Goal: Find specific page/section: Find specific page/section

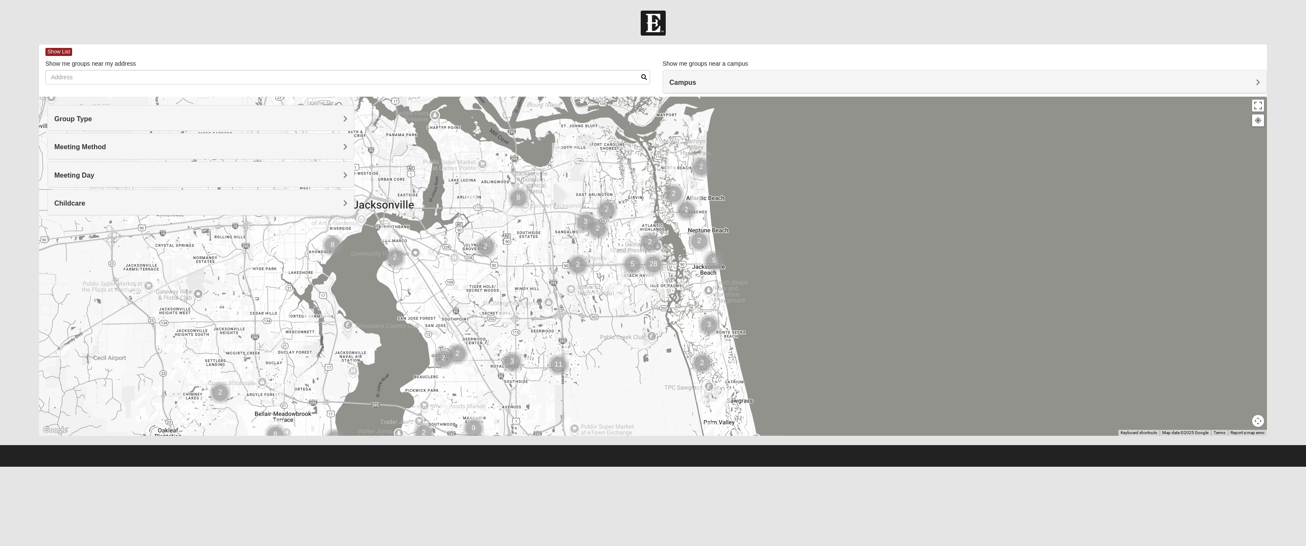
click at [698, 83] on h4 "Campus" at bounding box center [965, 82] width 591 height 8
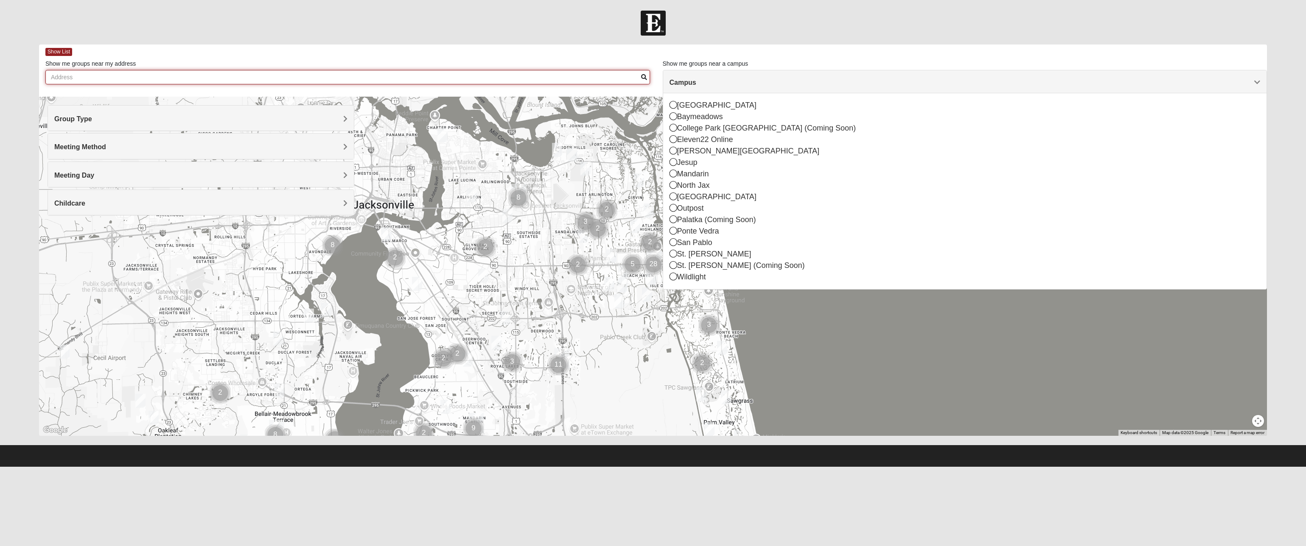
click at [464, 77] on input "Show me groups near my address" at bounding box center [347, 77] width 605 height 14
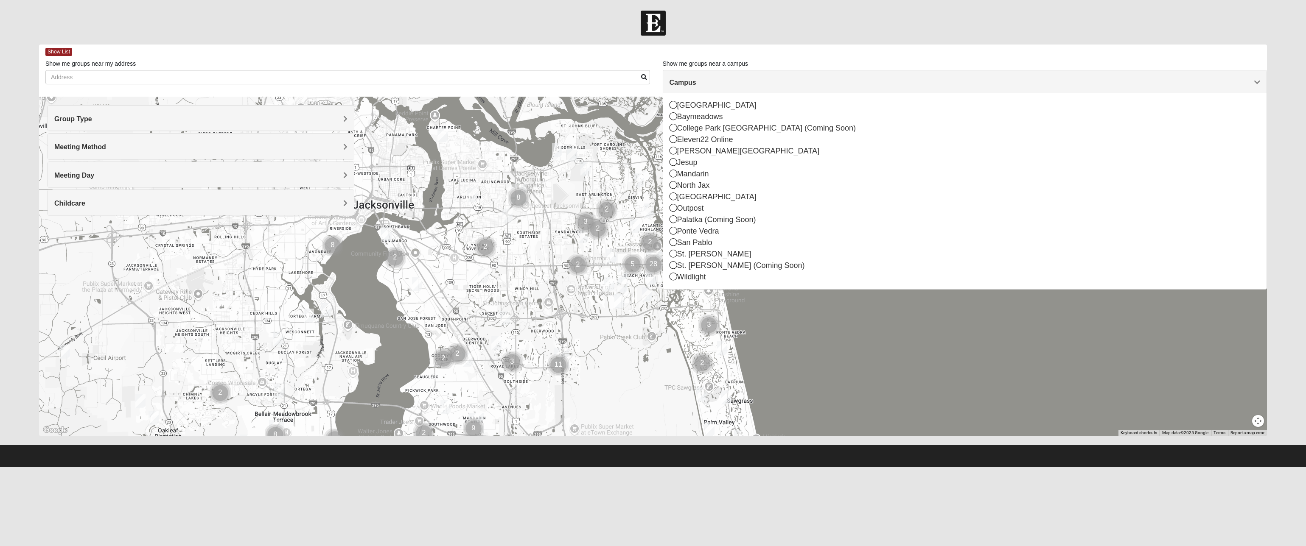
click at [101, 147] on span "Meeting Method" at bounding box center [80, 146] width 52 height 7
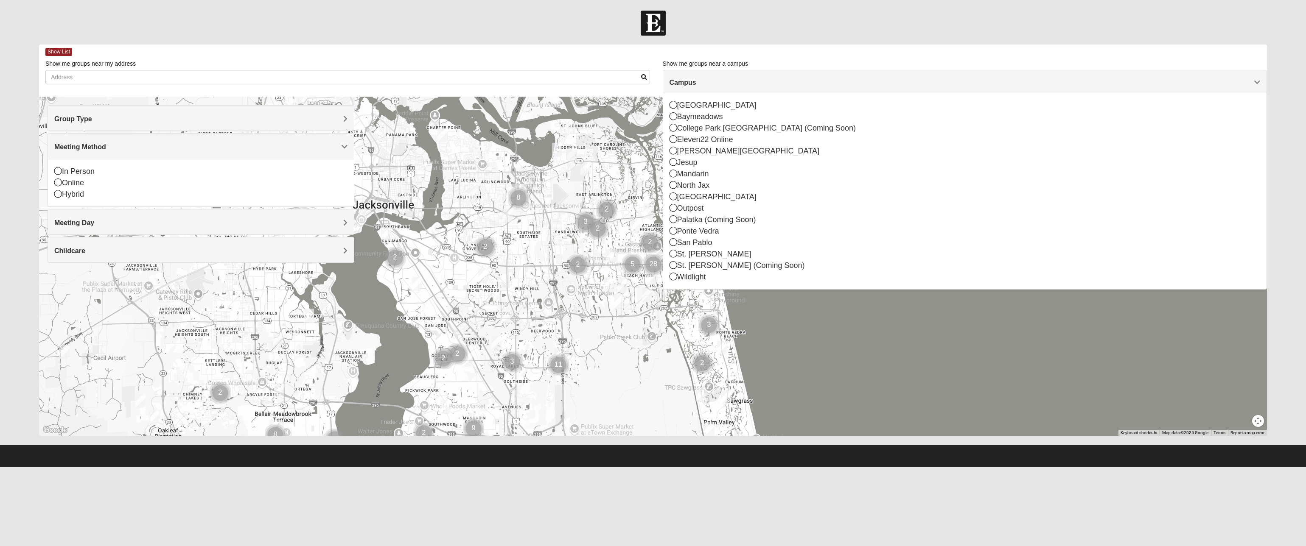
click at [100, 148] on span "Meeting Method" at bounding box center [80, 146] width 52 height 7
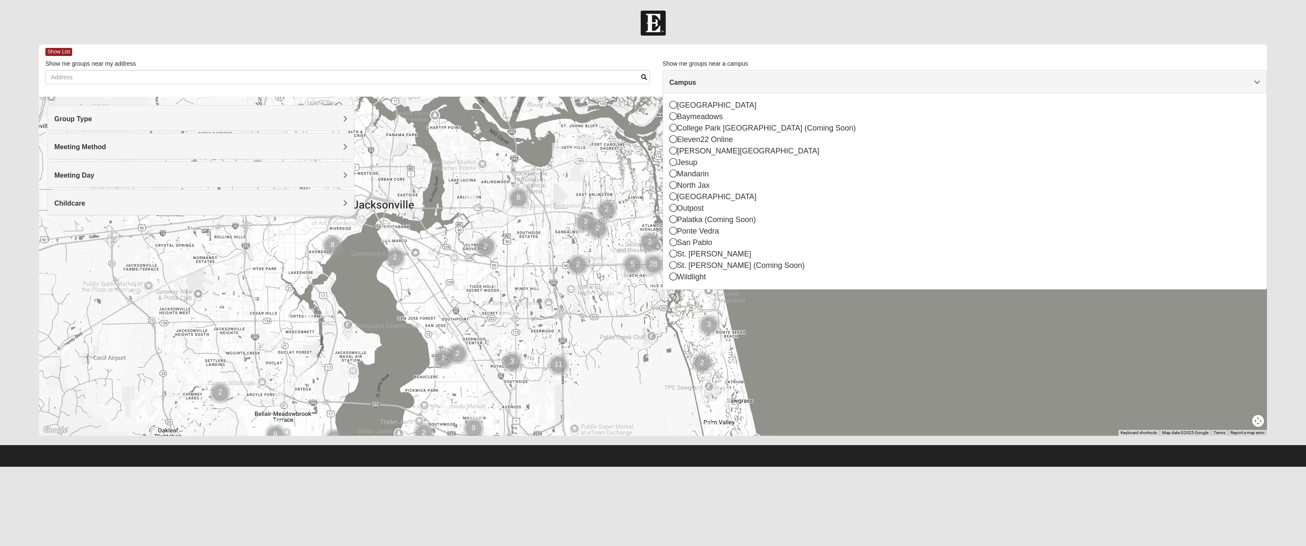
click at [89, 178] on span "Meeting Day" at bounding box center [74, 175] width 40 height 7
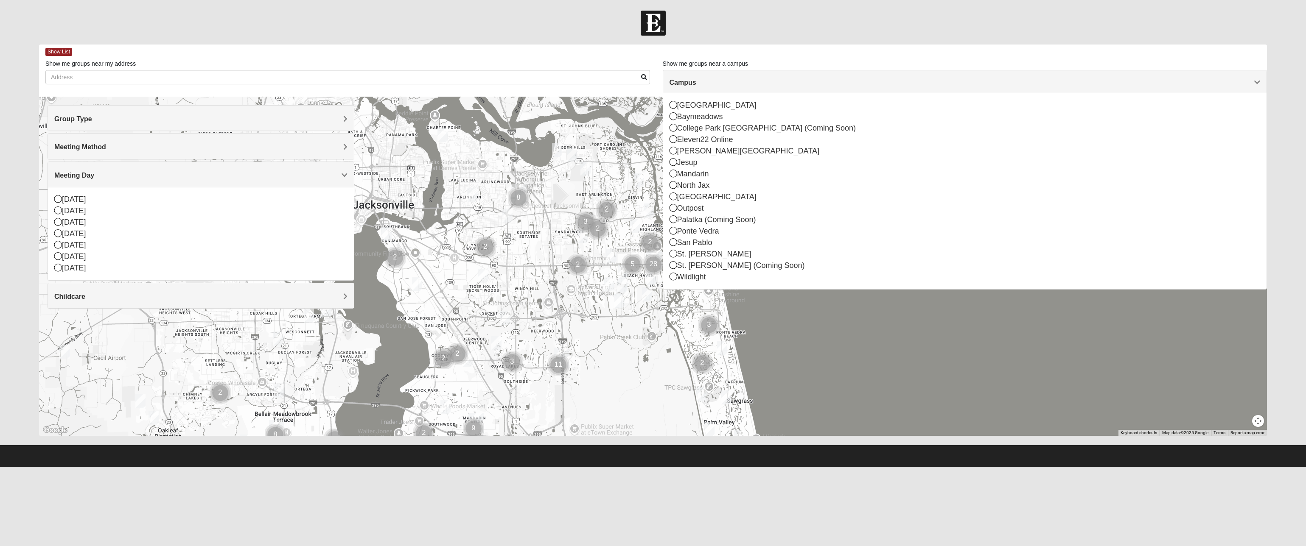
click at [88, 176] on span "Meeting Day" at bounding box center [74, 175] width 40 height 7
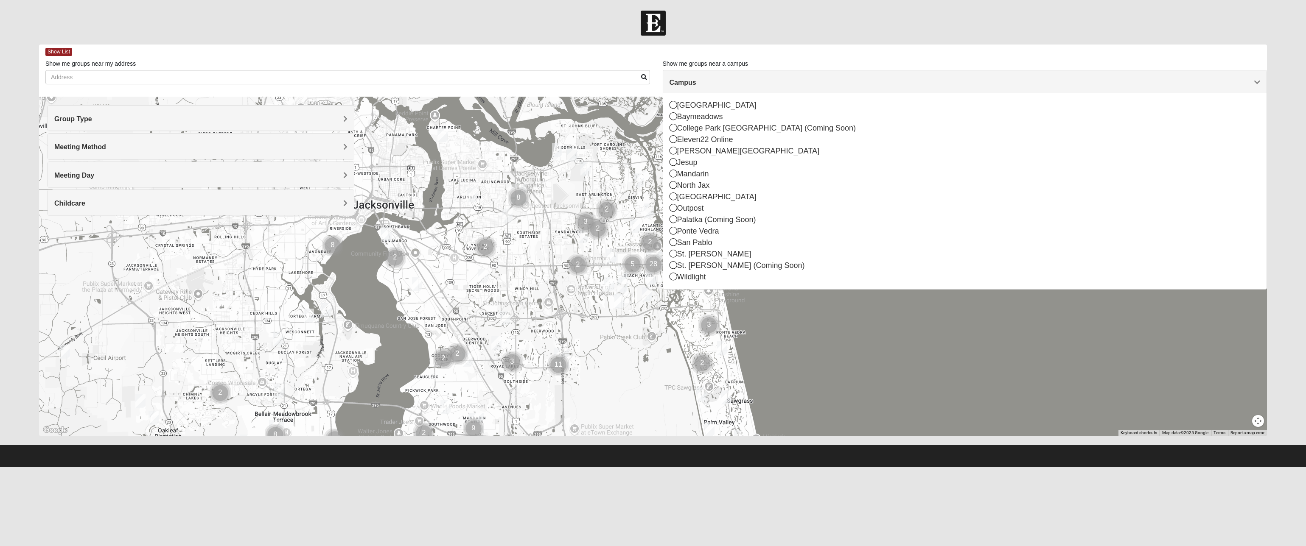
click at [86, 124] on div "Group Type" at bounding box center [201, 118] width 306 height 25
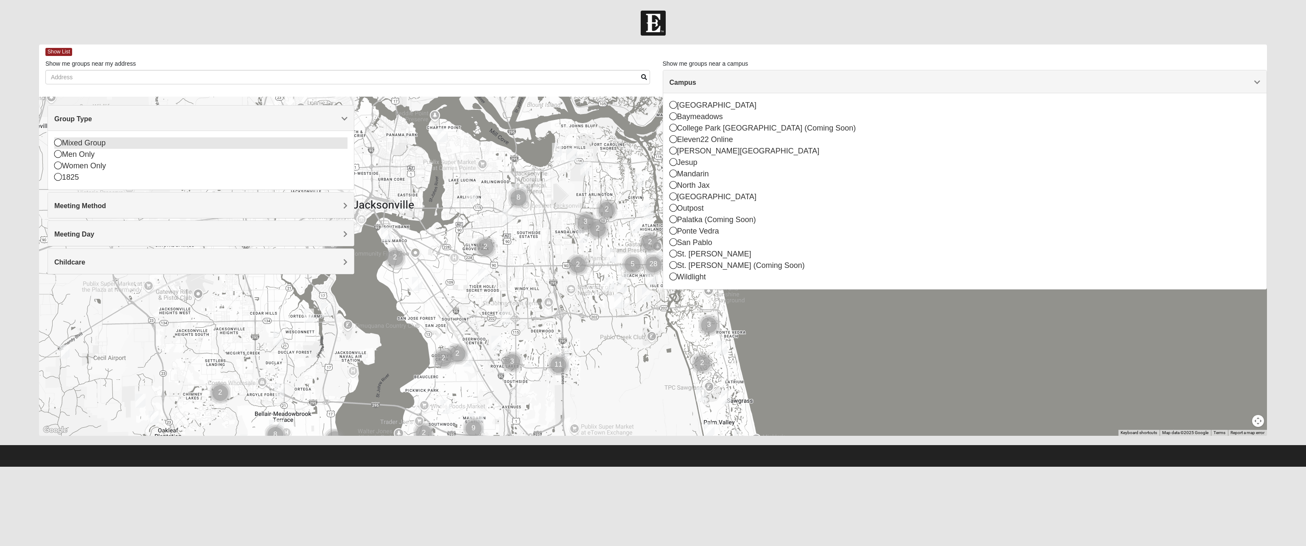
click at [90, 142] on div "Mixed Group" at bounding box center [201, 142] width 294 height 11
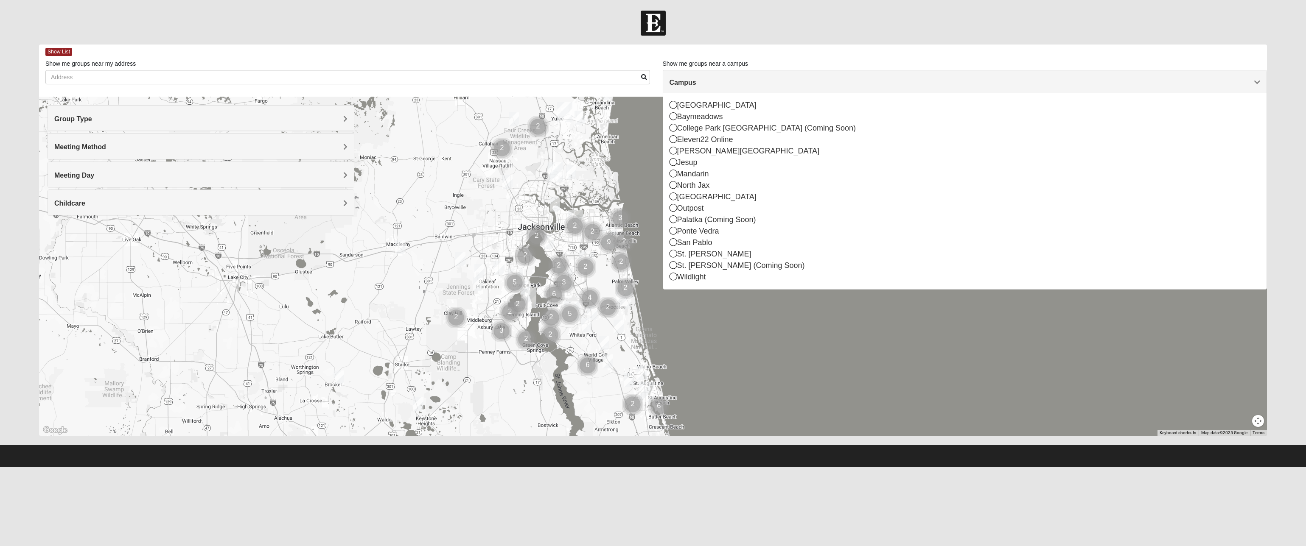
drag, startPoint x: 611, startPoint y: 353, endPoint x: 597, endPoint y: 267, distance: 87.1
click at [597, 267] on div at bounding box center [653, 266] width 1228 height 339
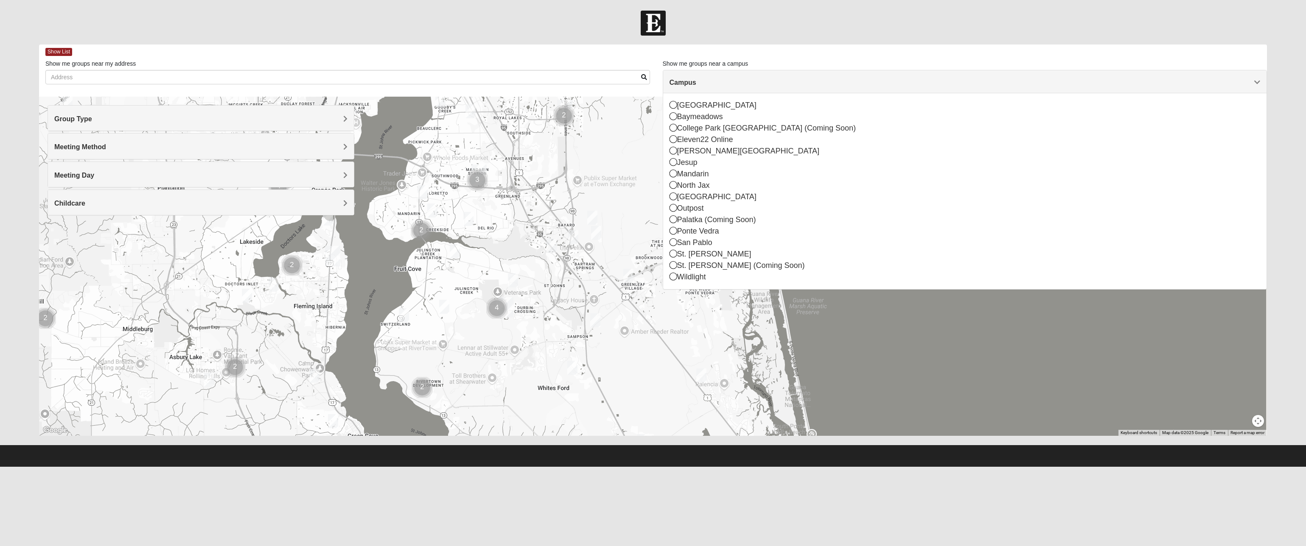
drag, startPoint x: 605, startPoint y: 237, endPoint x: 532, endPoint y: 227, distance: 72.8
click at [532, 227] on div at bounding box center [653, 266] width 1228 height 339
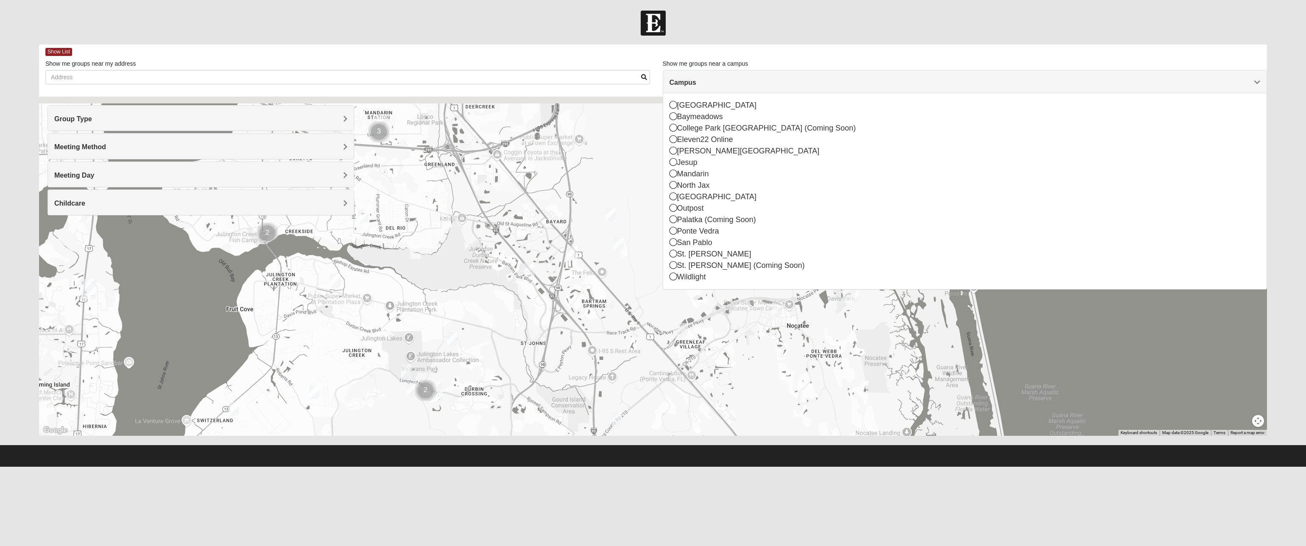
drag, startPoint x: 575, startPoint y: 238, endPoint x: 576, endPoint y: 268, distance: 30.6
click at [576, 260] on img "Mixed Reed/Tabak 32258" at bounding box center [572, 253] width 10 height 14
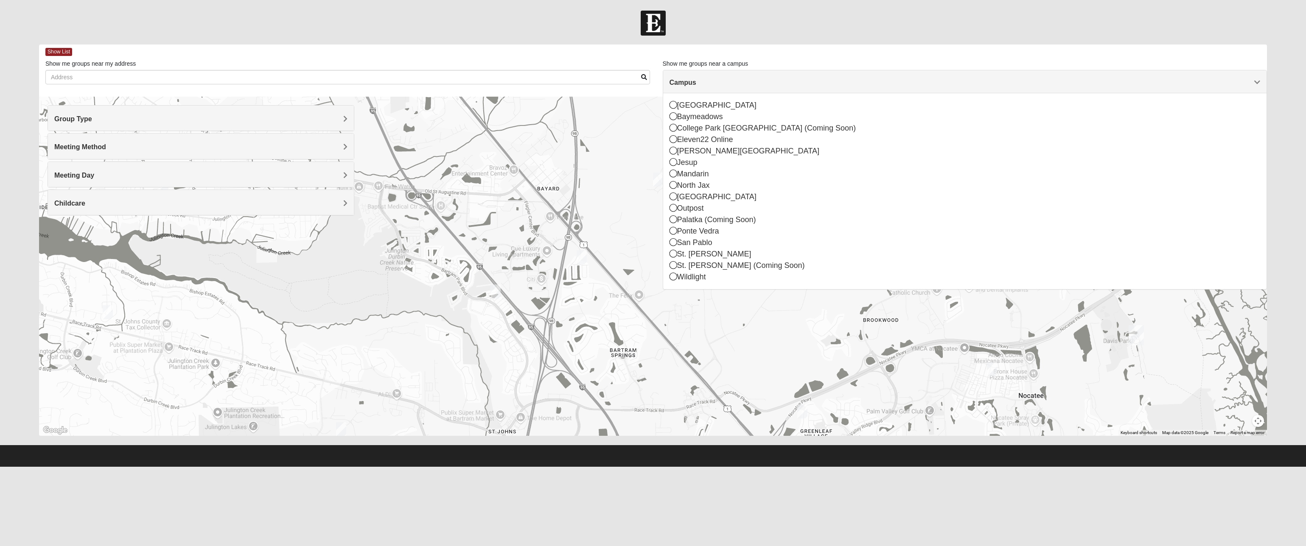
click at [496, 292] on img "Online Mixed Krause/Chasten 32258" at bounding box center [495, 292] width 10 height 14
click at [584, 259] on img "Mixed Reed/Tabak 32258" at bounding box center [582, 257] width 10 height 14
click at [527, 233] on span "Learn More" at bounding box center [509, 237] width 36 height 9
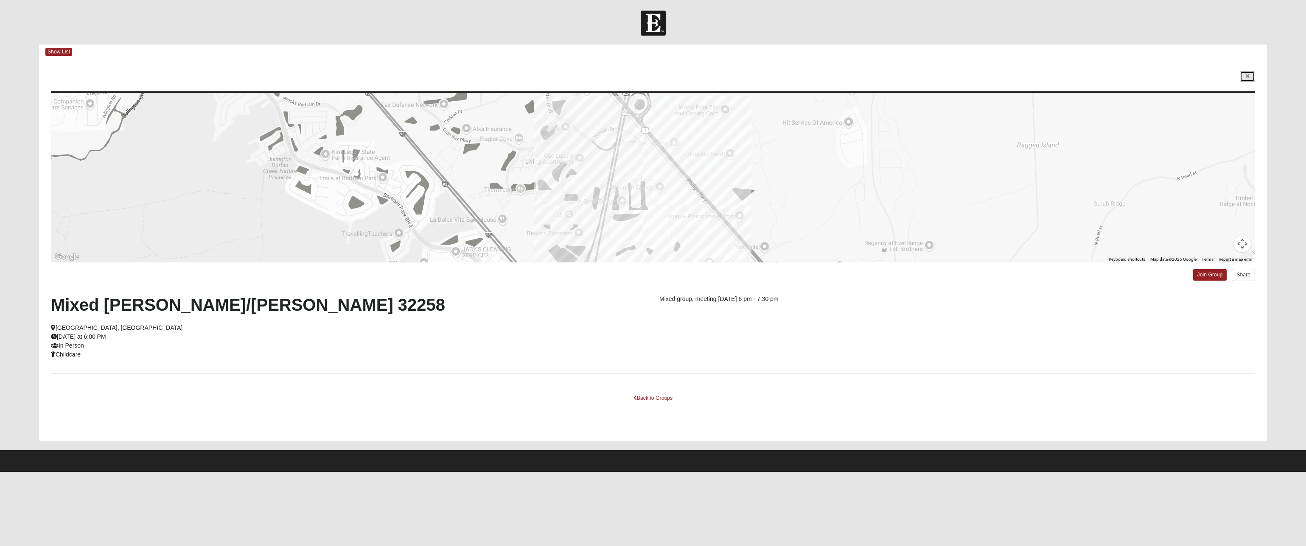
click at [1246, 78] on icon at bounding box center [1247, 76] width 3 height 5
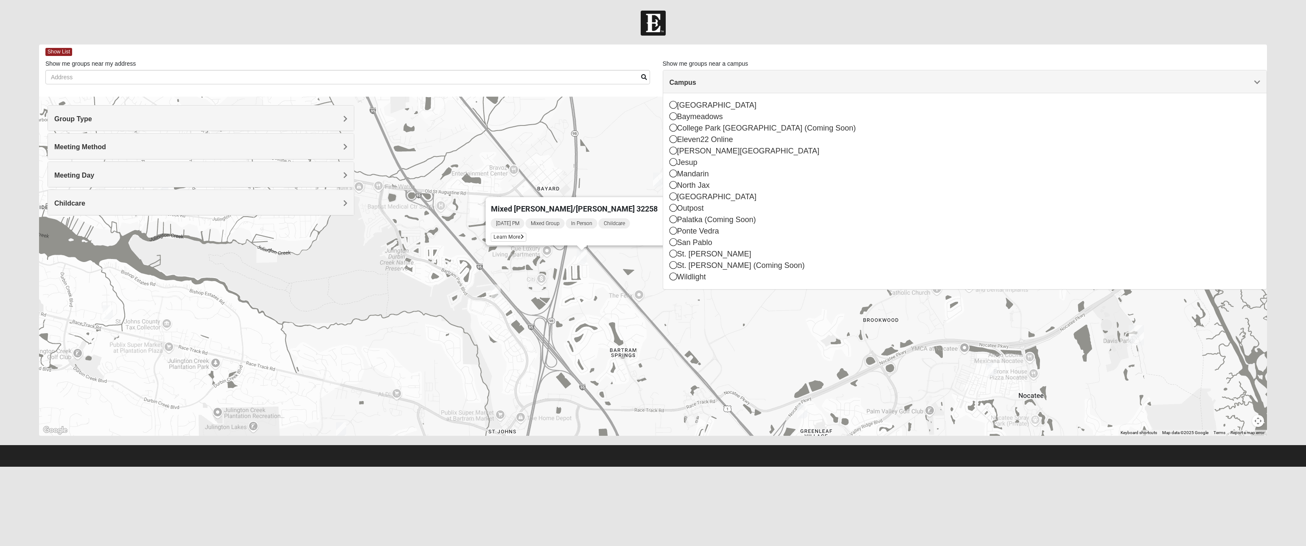
click at [658, 202] on button "Close" at bounding box center [668, 207] width 20 height 20
click at [498, 291] on img "Online Mixed Krause/Chasten 32258" at bounding box center [495, 292] width 10 height 14
click at [659, 181] on img "Mixed Silva 32256" at bounding box center [658, 180] width 10 height 14
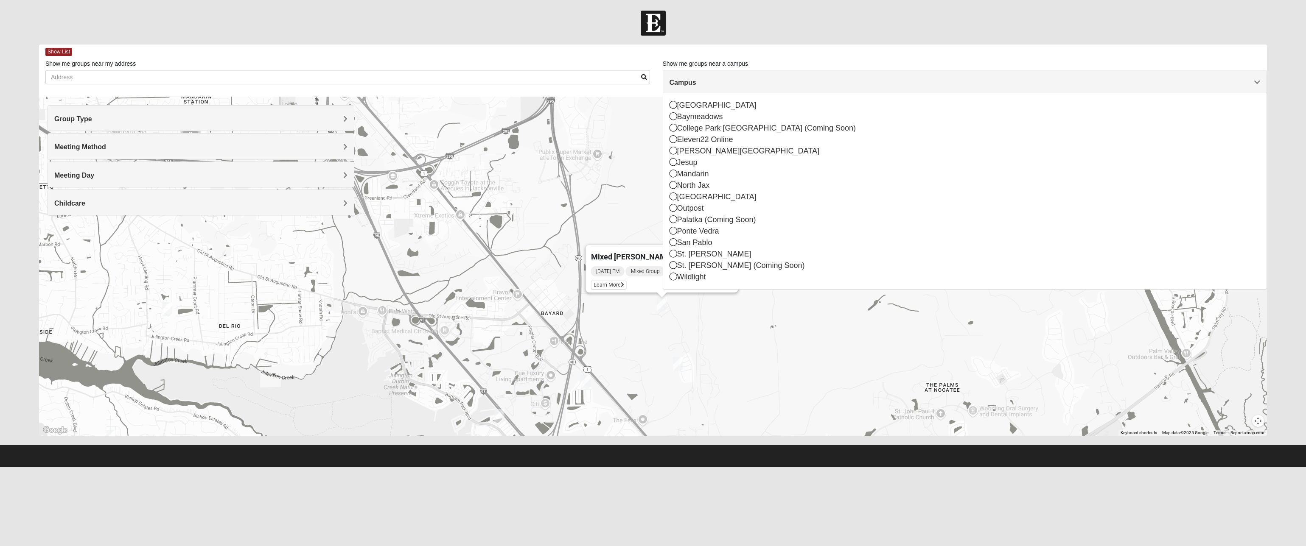
drag, startPoint x: 546, startPoint y: 210, endPoint x: 553, endPoint y: 304, distance: 94.9
click at [553, 305] on div "Mixed [PERSON_NAME] 32256 [DATE] PM Mixed Group In Person No Childcare Learn Mo…" at bounding box center [653, 266] width 1228 height 339
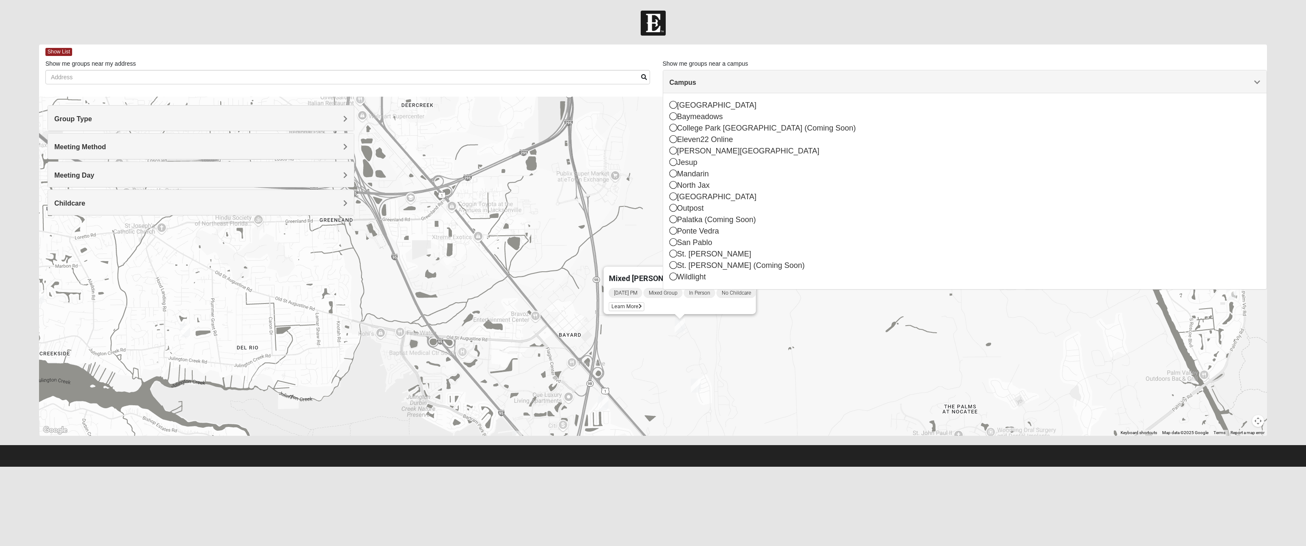
drag, startPoint x: 529, startPoint y: 149, endPoint x: 547, endPoint y: 174, distance: 30.0
click at [547, 174] on div "Mixed [PERSON_NAME] 32256 [DATE] PM Mixed Group In Person No Childcare Learn Mo…" at bounding box center [653, 266] width 1228 height 339
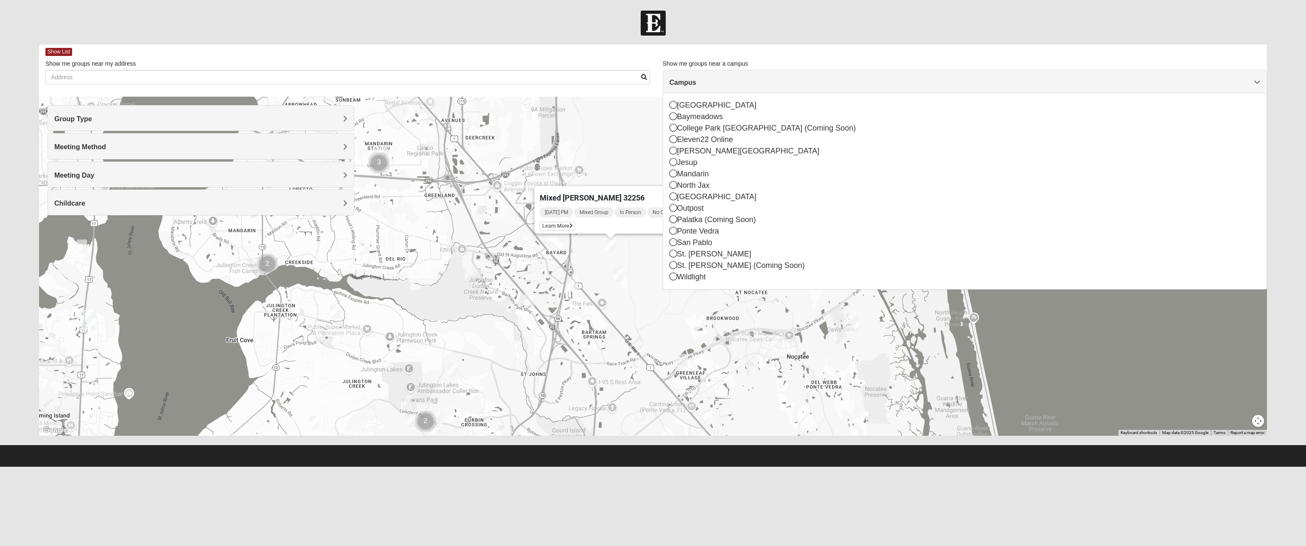
click at [616, 272] on img "Mixed Remley 32081" at bounding box center [619, 275] width 10 height 14
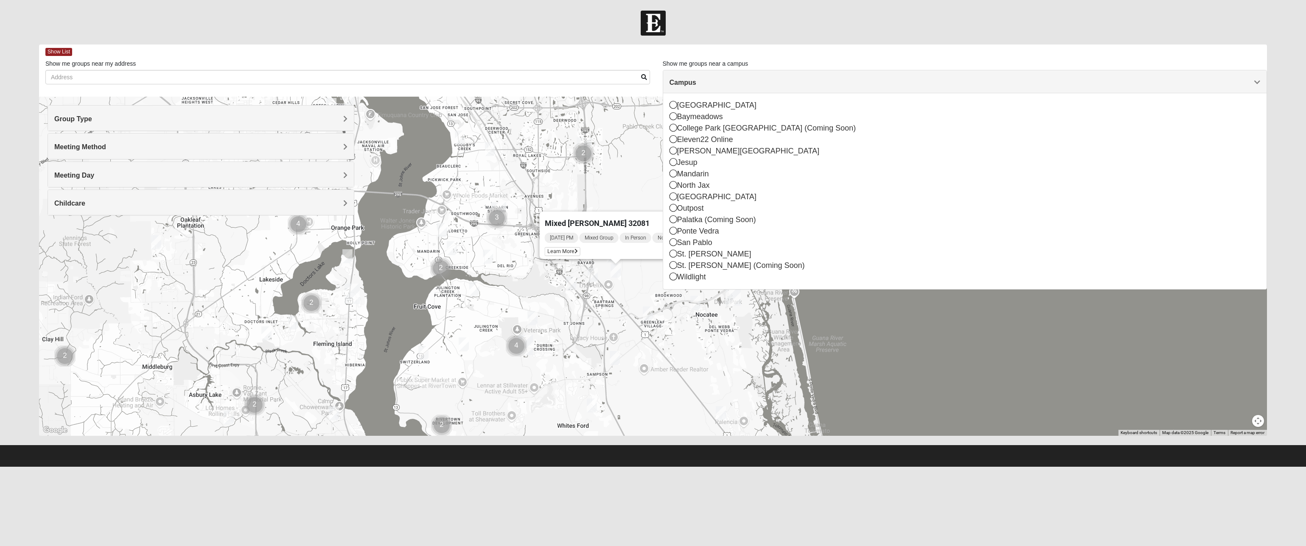
click at [647, 313] on img "Mixed Buckley 32081" at bounding box center [648, 314] width 10 height 14
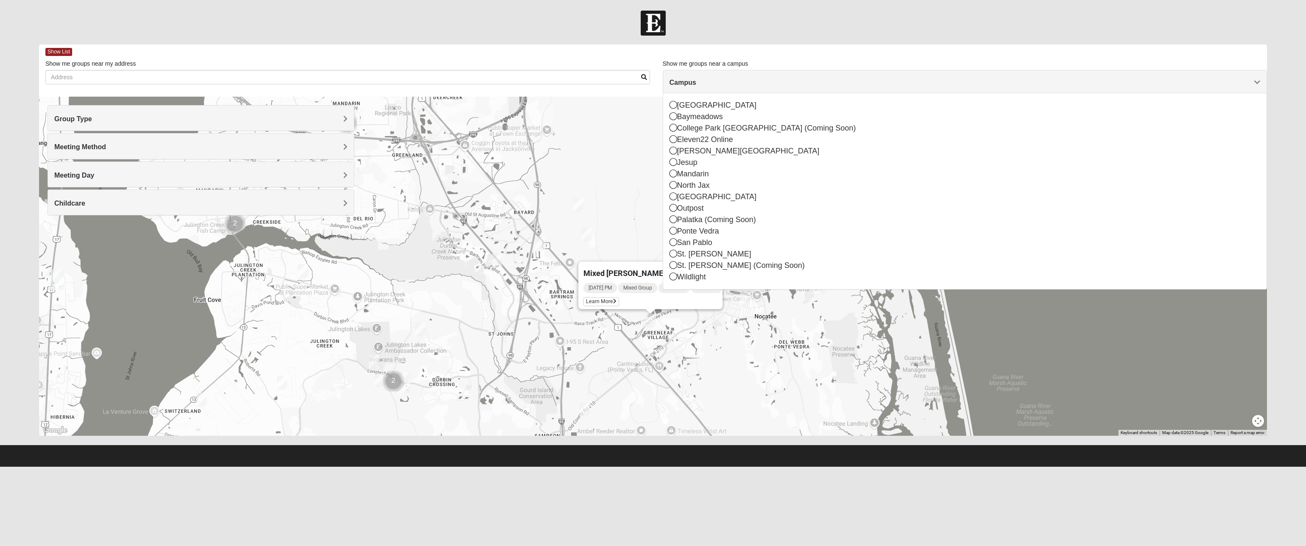
click at [746, 301] on img "Mixed Olsen 32081" at bounding box center [745, 300] width 10 height 14
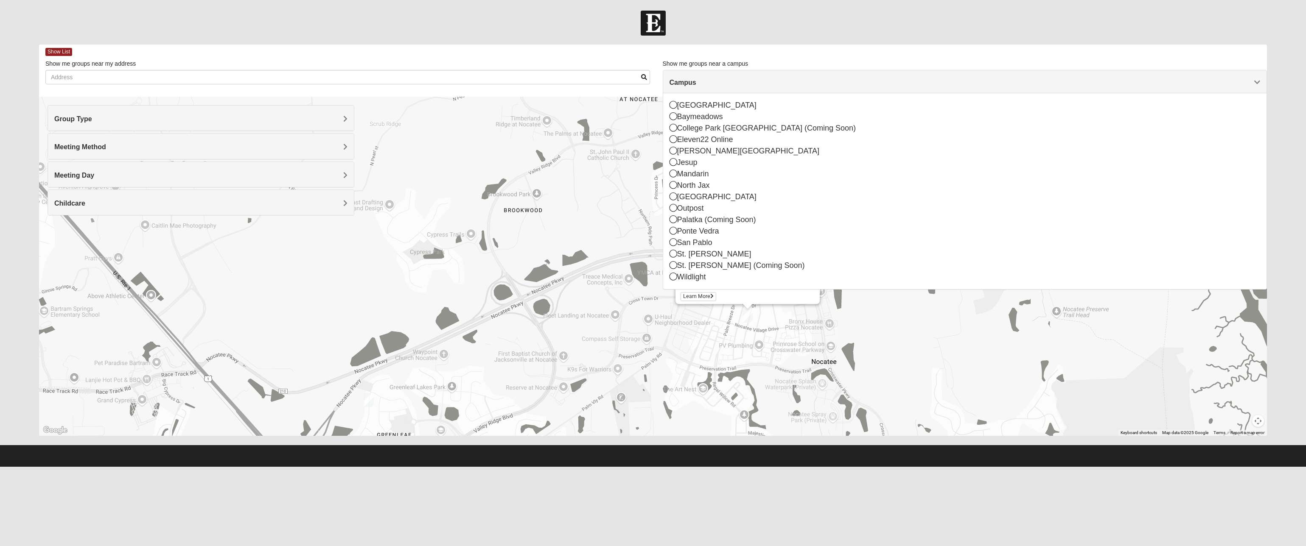
click at [696, 84] on span "Campus" at bounding box center [683, 82] width 27 height 7
